Goal: Transaction & Acquisition: Purchase product/service

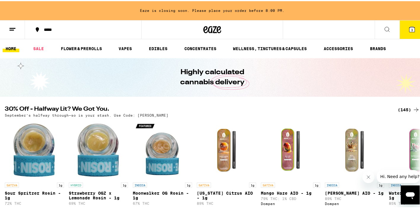
click at [414, 29] on button "3" at bounding box center [412, 28] width 25 height 18
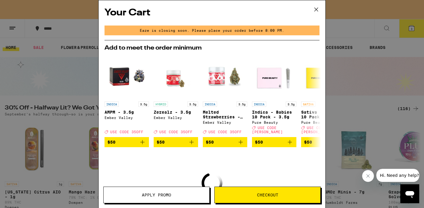
click at [283, 194] on span "Checkout" at bounding box center [268, 195] width 106 height 4
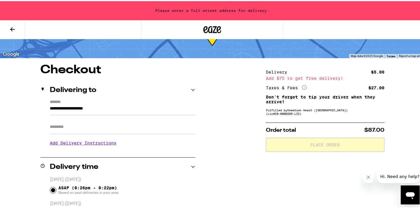
scroll to position [31, 0]
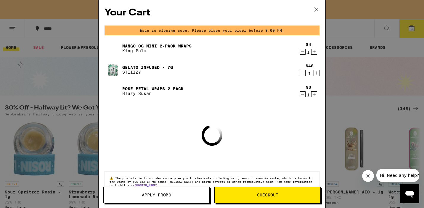
click at [316, 10] on icon at bounding box center [316, 9] width 9 height 9
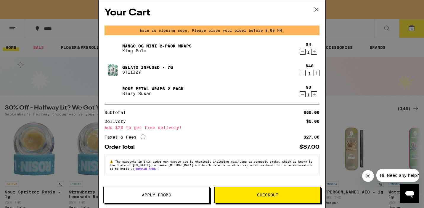
click at [297, 54] on div "$4 1" at bounding box center [308, 48] width 23 height 12
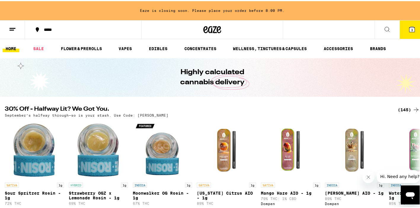
click at [400, 31] on button "3" at bounding box center [412, 28] width 25 height 18
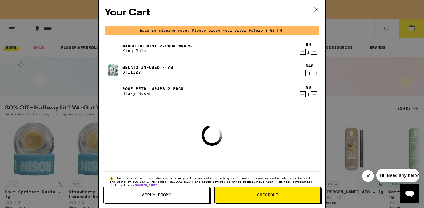
click at [300, 98] on icon "Decrement" at bounding box center [302, 94] width 5 height 7
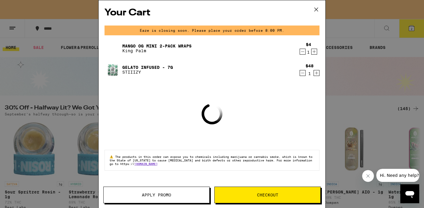
click at [302, 74] on icon "Decrement" at bounding box center [302, 72] width 5 height 7
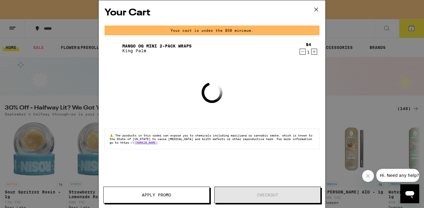
click at [302, 52] on icon "Decrement" at bounding box center [302, 51] width 5 height 7
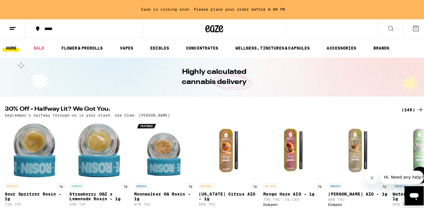
scroll to position [79, 0]
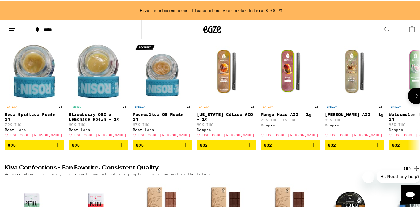
click at [312, 147] on icon "Add to bag" at bounding box center [313, 143] width 7 height 7
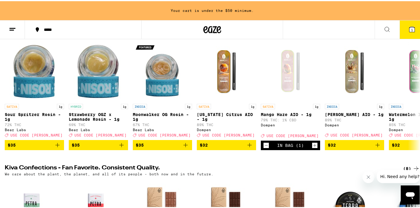
click at [409, 26] on icon at bounding box center [411, 27] width 5 height 5
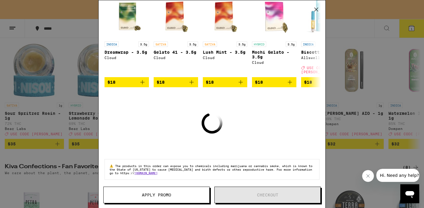
scroll to position [81, 0]
